Goal: Information Seeking & Learning: Check status

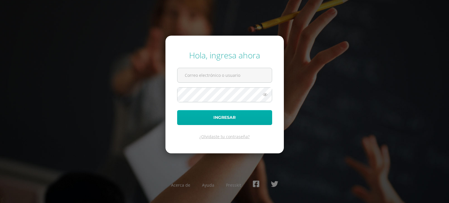
type input "d.aragon.1adb@gmail.com"
click at [206, 119] on button "Ingresar" at bounding box center [224, 117] width 95 height 15
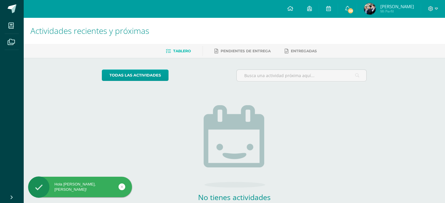
click at [369, 8] on img at bounding box center [370, 9] width 12 height 12
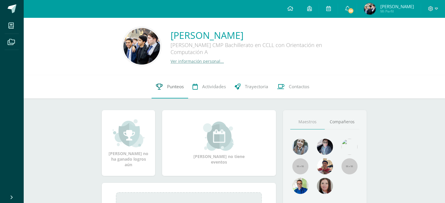
click at [175, 86] on span "Punteos" at bounding box center [175, 87] width 17 height 6
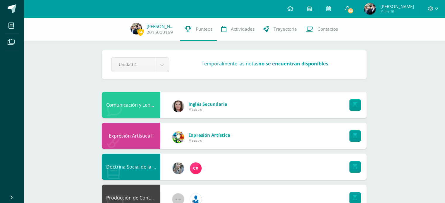
click at [351, 8] on span "59" at bounding box center [350, 11] width 6 height 6
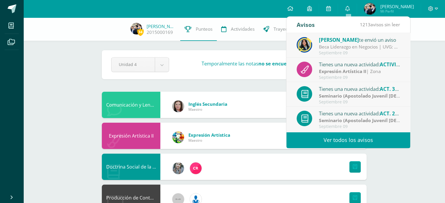
click at [364, 47] on div "Beca Liderazgo en Negocios | UVG: Gusto en saludarlos chicos, que estén brillan…" at bounding box center [359, 47] width 81 height 7
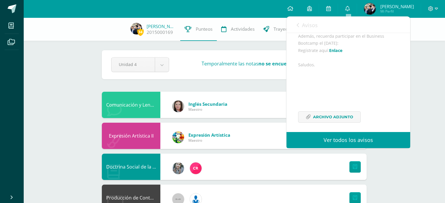
scroll to position [202, 0]
click at [297, 26] on icon at bounding box center [298, 25] width 2 height 5
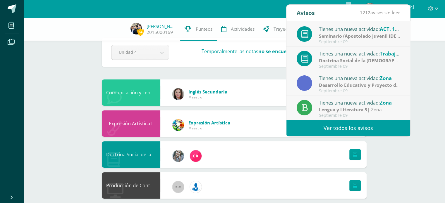
scroll to position [19, 0]
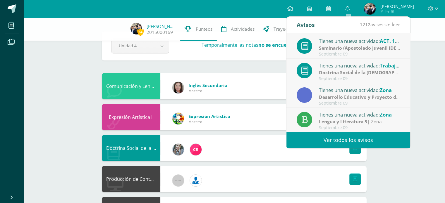
click at [333, 137] on link "Ver todos los avisos" at bounding box center [348, 140] width 124 height 16
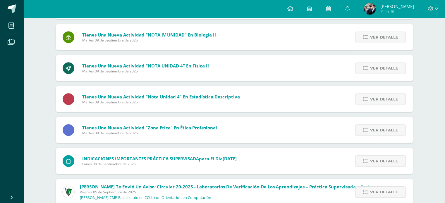
scroll to position [531, 0]
click at [381, 160] on span "Ver detalle" at bounding box center [384, 161] width 28 height 11
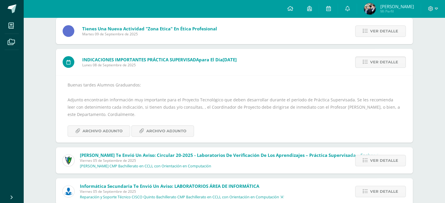
scroll to position [636, 0]
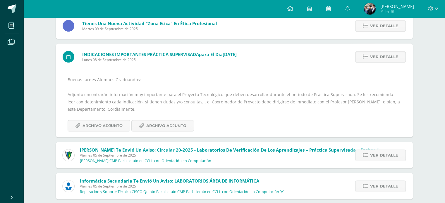
click at [108, 132] on div "Buenas tardes Alumnos Graduandos: Adjunto encontrarán información muy important…" at bounding box center [234, 104] width 357 height 68
click at [109, 131] on span "Archivo Adjunto" at bounding box center [102, 126] width 40 height 11
click at [152, 126] on span "Archivo Adjunto" at bounding box center [166, 126] width 40 height 11
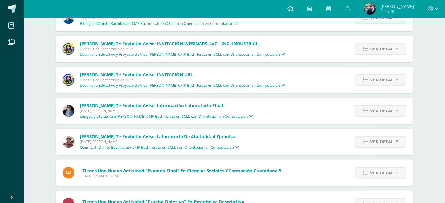
scroll to position [959, 0]
